Goal: Check status: Check status

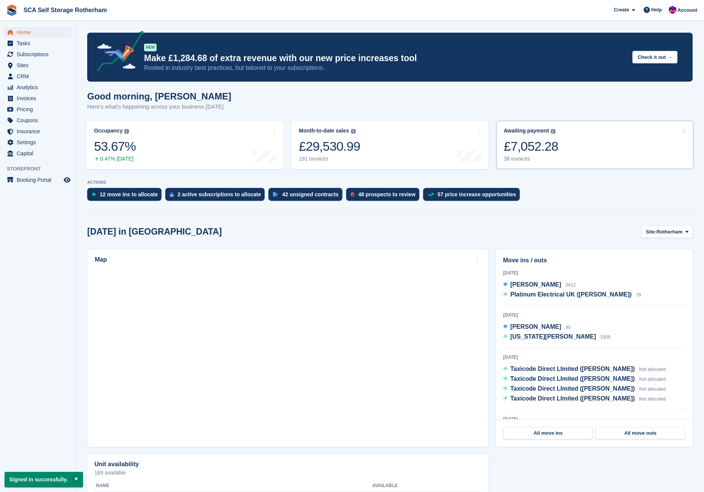
drag, startPoint x: 584, startPoint y: 123, endPoint x: 580, endPoint y: 129, distance: 7.6
click at [584, 123] on link "Awaiting payment The total outstanding balance on all open invoices. £7,052.28 …" at bounding box center [595, 145] width 197 height 48
click at [580, 129] on link "Awaiting payment The total outstanding balance on all open invoices. £7,052.28 …" at bounding box center [595, 145] width 197 height 48
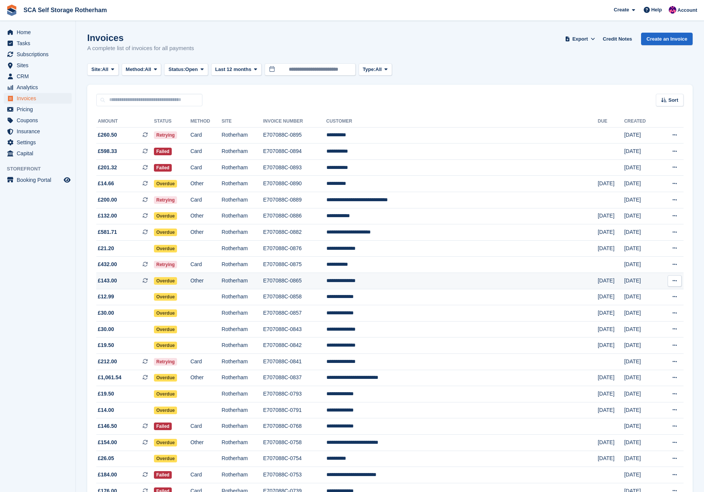
click at [566, 284] on td "**********" at bounding box center [463, 281] width 272 height 16
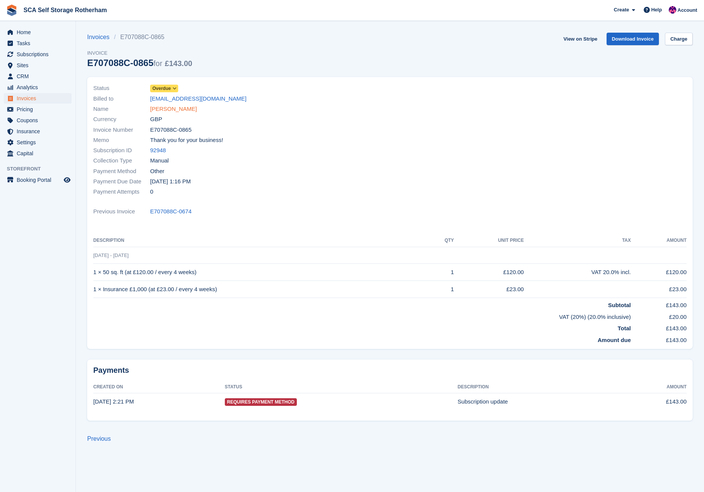
click at [172, 112] on link "Nicholas Porter" at bounding box center [173, 109] width 47 height 9
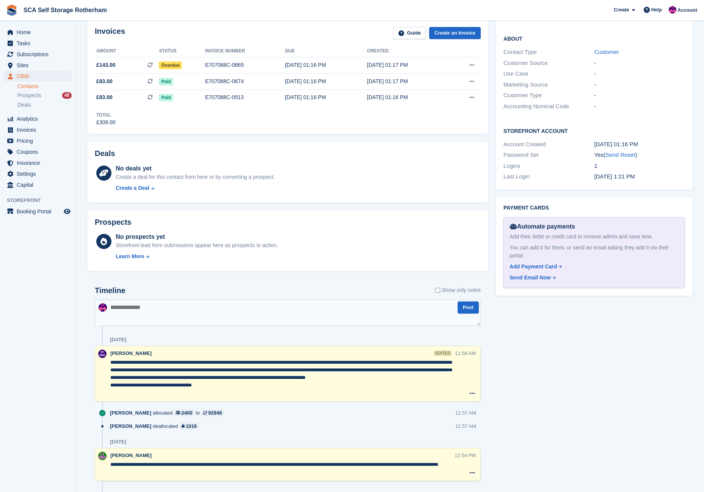
scroll to position [346, 0]
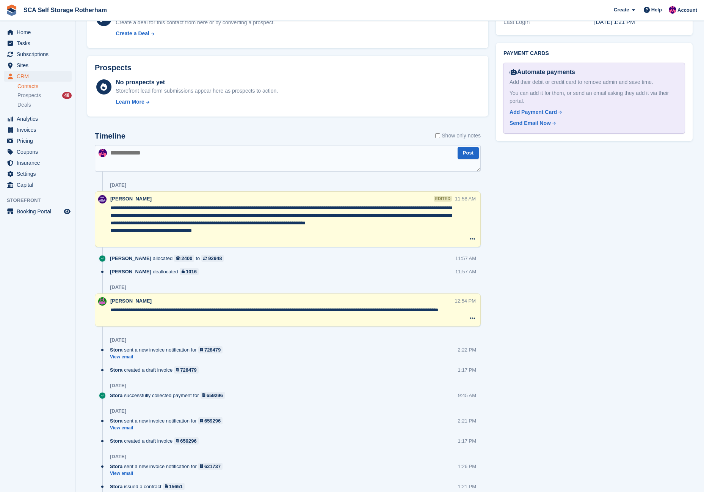
drag, startPoint x: 355, startPoint y: 214, endPoint x: 449, endPoint y: 228, distance: 95.2
click at [448, 228] on textarea "**********" at bounding box center [282, 223] width 344 height 38
click at [551, 242] on div "Tasks 0 Add No tasks related to Nicholas Porter Contact Details Email nwporter@…" at bounding box center [594, 216] width 204 height 886
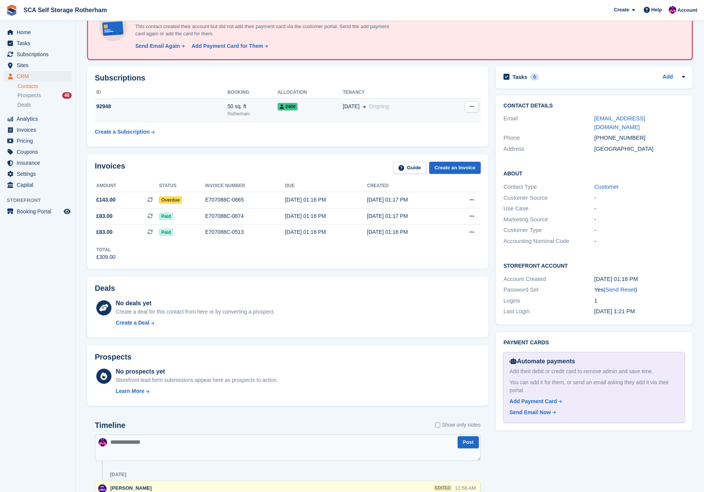
scroll to position [0, 0]
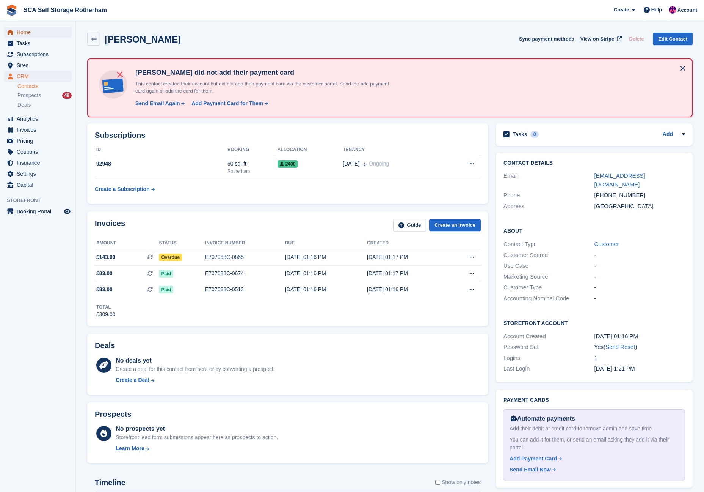
click at [38, 32] on span "Home" at bounding box center [40, 32] width 46 height 11
